Goal: Book appointment/travel/reservation

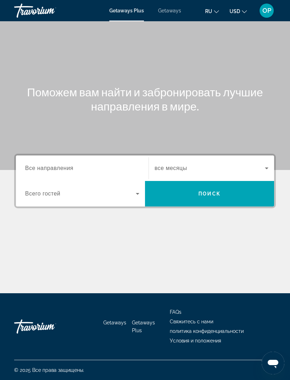
click at [38, 165] on span "Все направления" at bounding box center [49, 168] width 48 height 6
click at [38, 165] on input "Destination Все направления" at bounding box center [82, 168] width 114 height 8
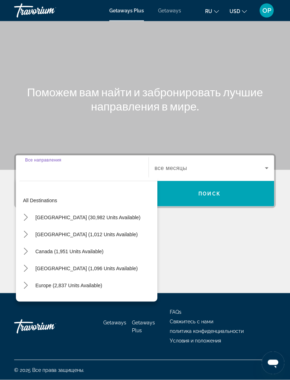
scroll to position [22, 0]
click at [44, 214] on span "[GEOGRAPHIC_DATA] (30,982 units available)" at bounding box center [87, 217] width 105 height 6
type input "**********"
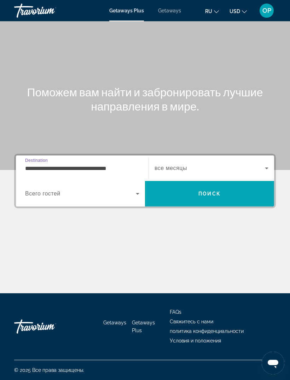
click at [172, 11] on span "Getaways" at bounding box center [169, 11] width 23 height 6
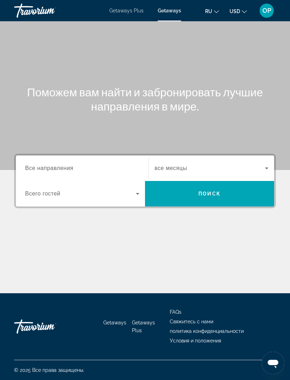
click at [57, 166] on span "Все направления" at bounding box center [49, 168] width 48 height 6
click at [57, 166] on input "Destination Все направления" at bounding box center [82, 168] width 114 height 8
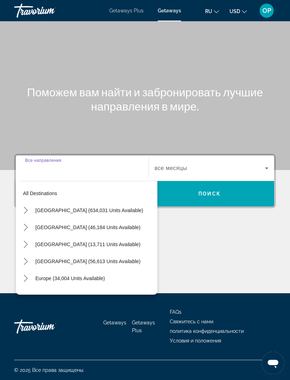
click at [31, 204] on mat-icon "Toggle United States (634,031 units available) submenu" at bounding box center [25, 210] width 12 height 12
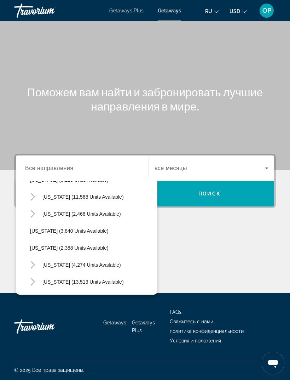
scroll to position [420, 0]
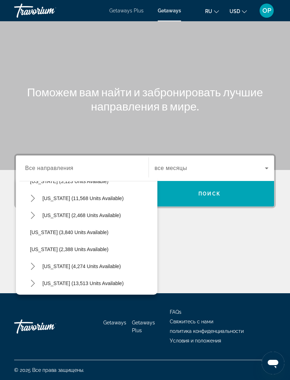
click at [57, 195] on span "[US_STATE] (11,568 units available)" at bounding box center [82, 198] width 81 height 6
type input "**********"
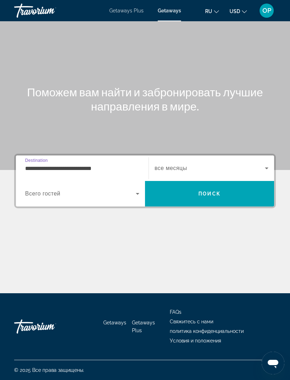
click at [134, 189] on icon "Search widget" at bounding box center [137, 193] width 8 height 8
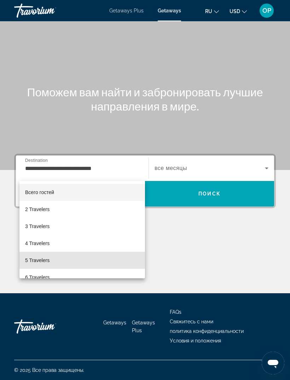
click at [37, 260] on span "5 Travelers" at bounding box center [37, 260] width 24 height 8
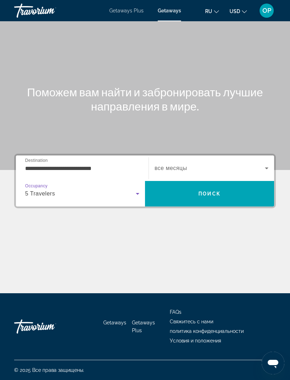
click at [270, 164] on icon "Search widget" at bounding box center [267, 168] width 8 height 8
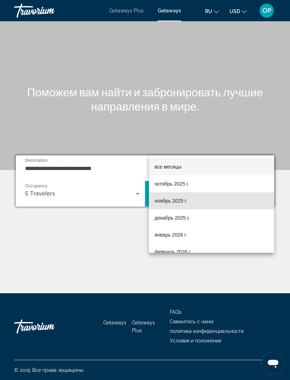
click at [167, 200] on span "ноябрь 2025 г." at bounding box center [171, 200] width 33 height 8
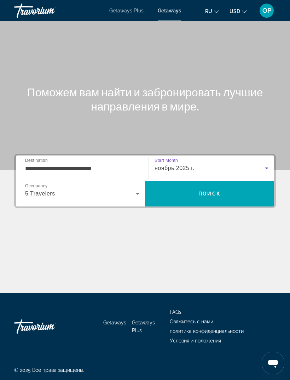
click at [207, 191] on span "Поиск" at bounding box center [209, 194] width 22 height 6
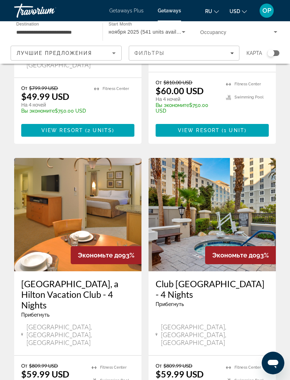
scroll to position [1331, 0]
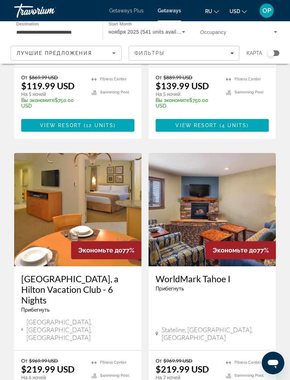
scroll to position [1338, 0]
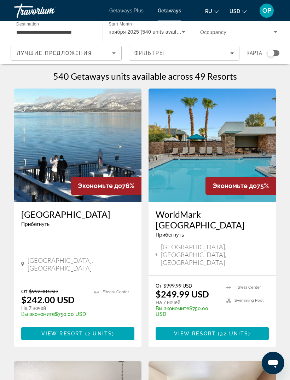
click at [204, 148] on img "Main content" at bounding box center [212, 144] width 127 height 113
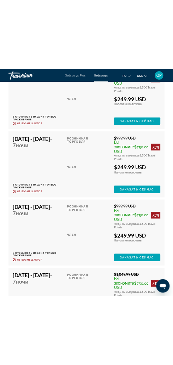
scroll to position [1613, 0]
